Goal: Information Seeking & Learning: Compare options

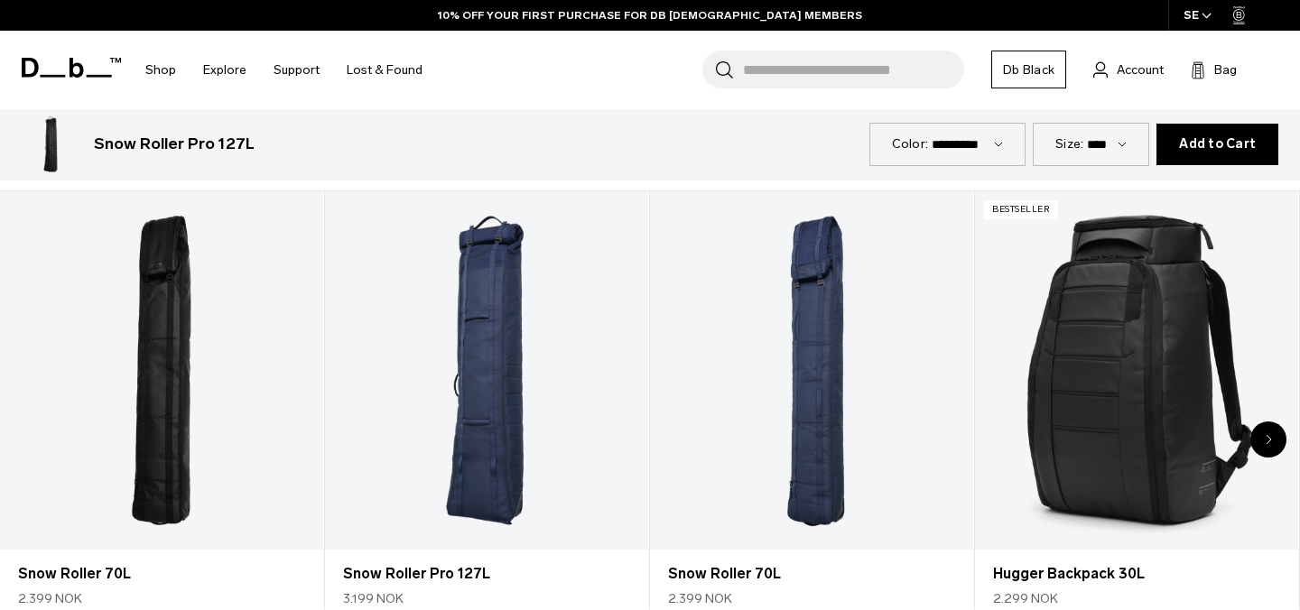
scroll to position [820, 0]
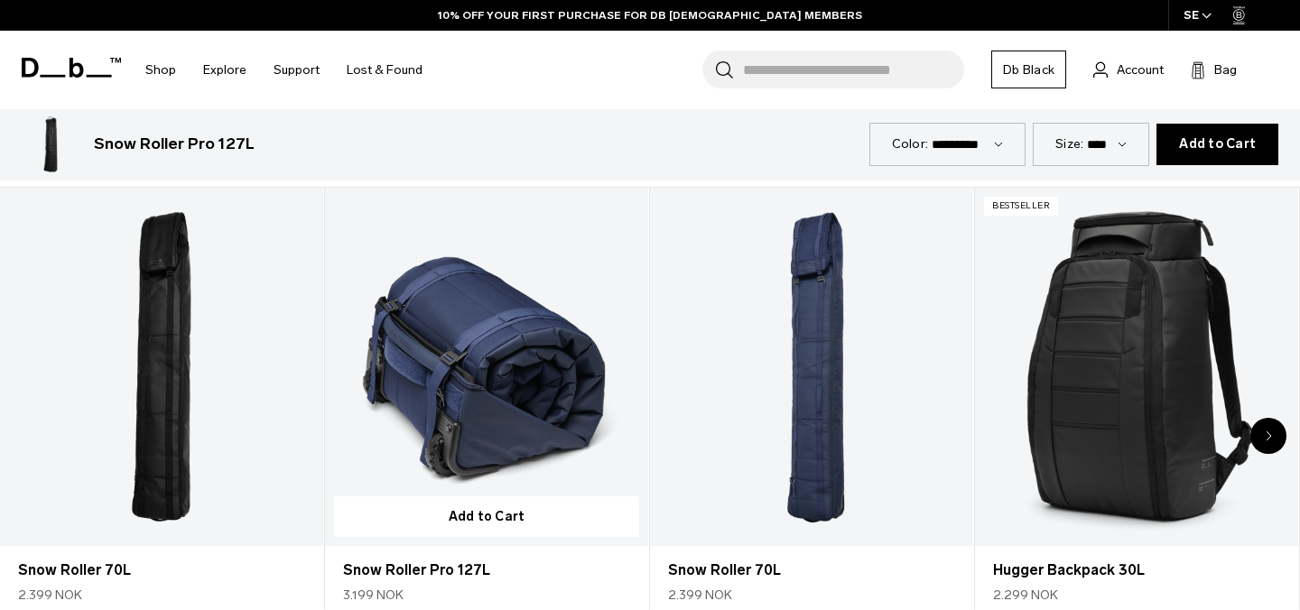
click at [528, 380] on link "Snow Roller Pro 127L" at bounding box center [486, 367] width 323 height 359
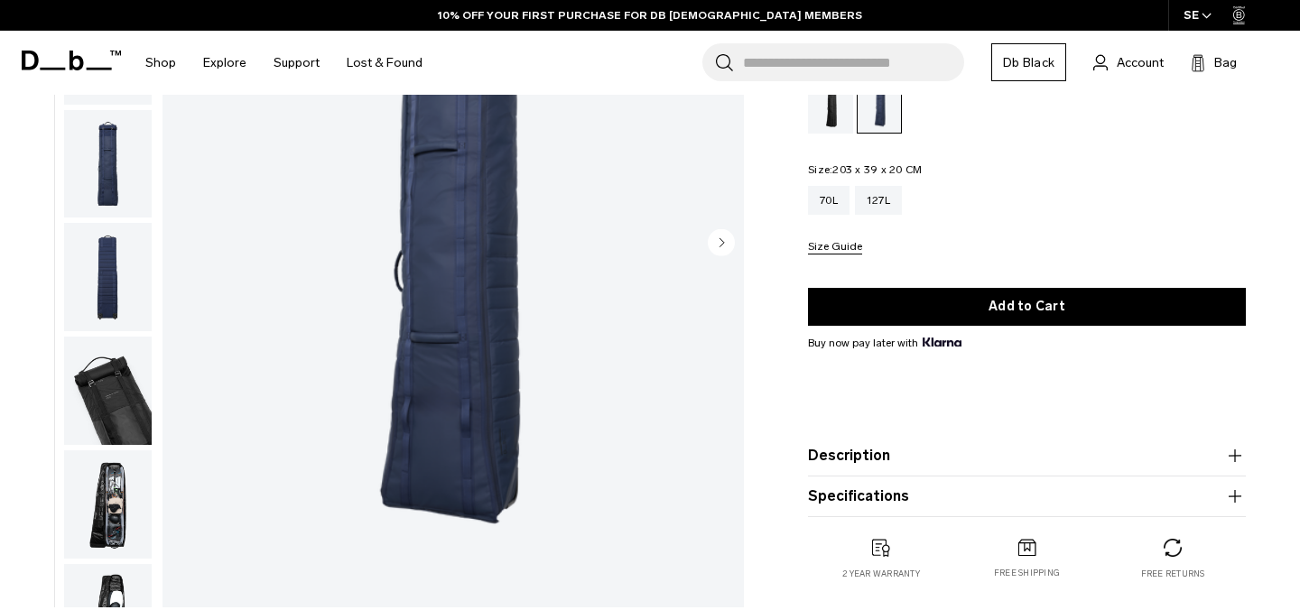
scroll to position [241, 0]
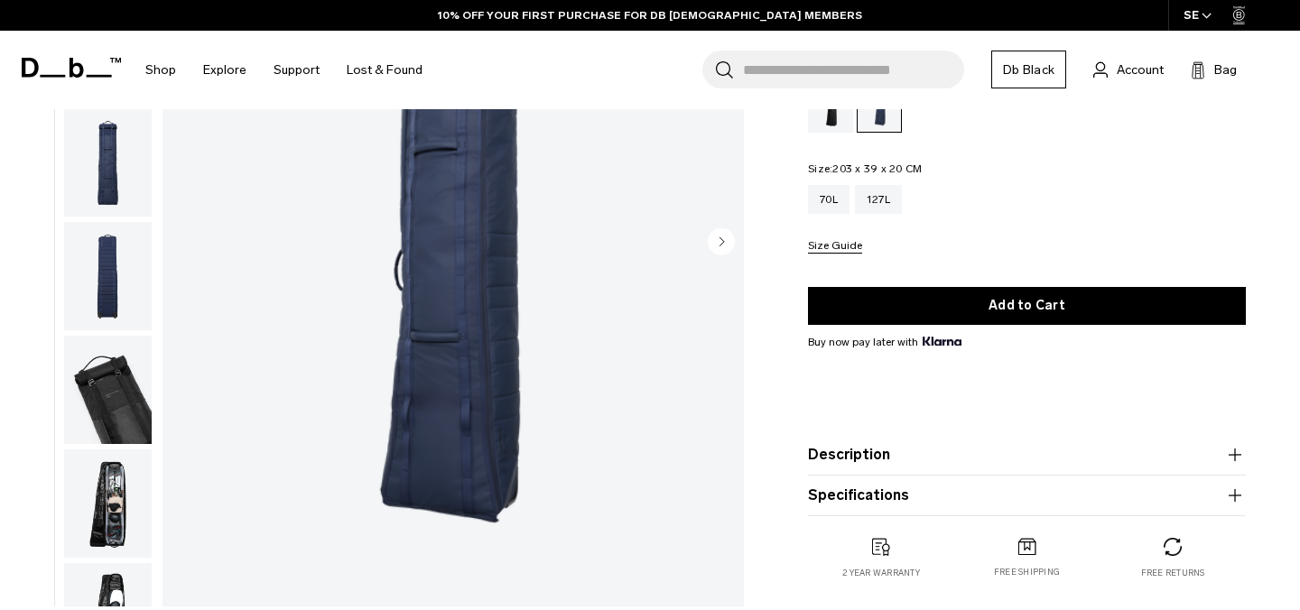
click at [96, 504] on img "button" at bounding box center [108, 504] width 88 height 108
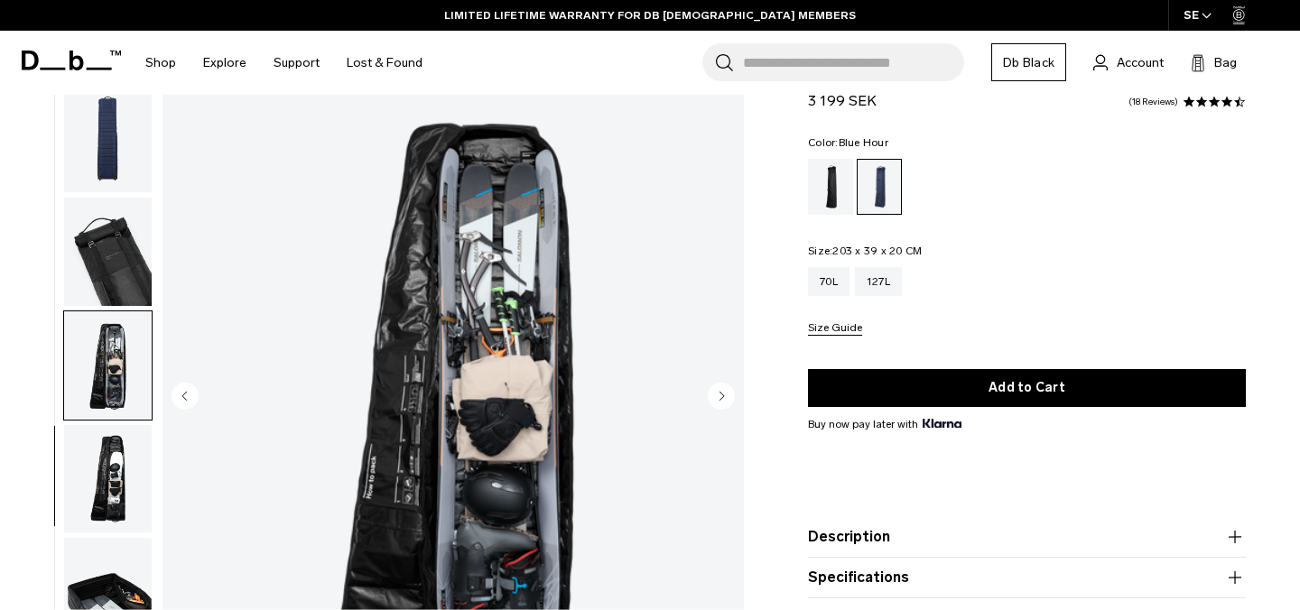
scroll to position [84, 0]
